Goal: Information Seeking & Learning: Learn about a topic

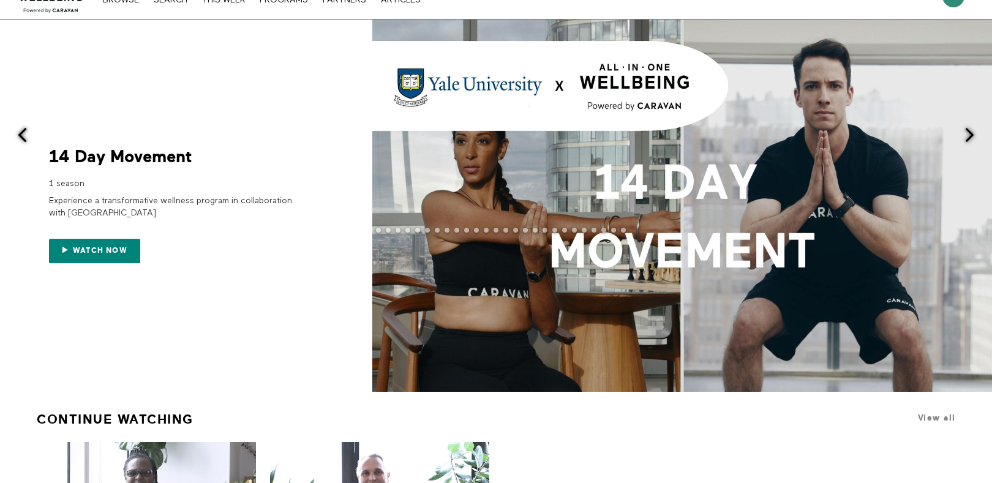
scroll to position [23, 0]
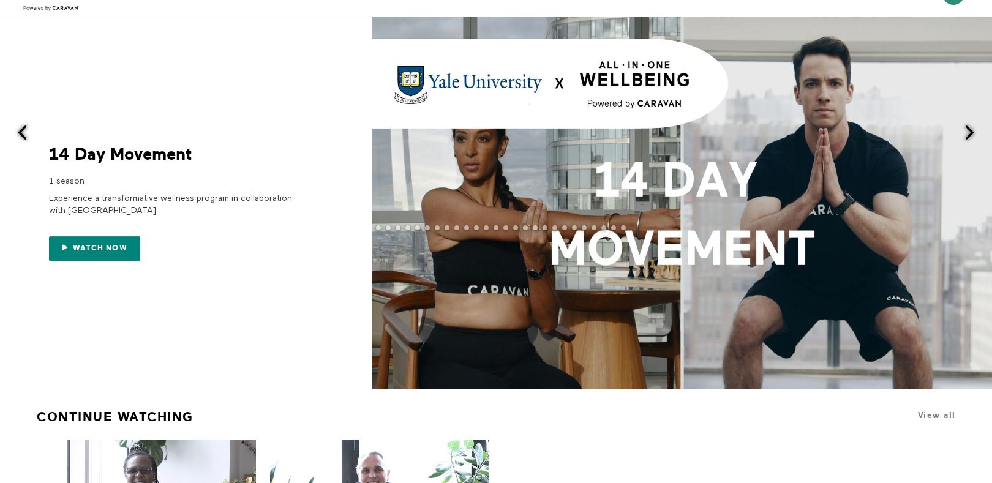
click at [540, 176] on span at bounding box center [682, 203] width 620 height 372
